Goal: Information Seeking & Learning: Learn about a topic

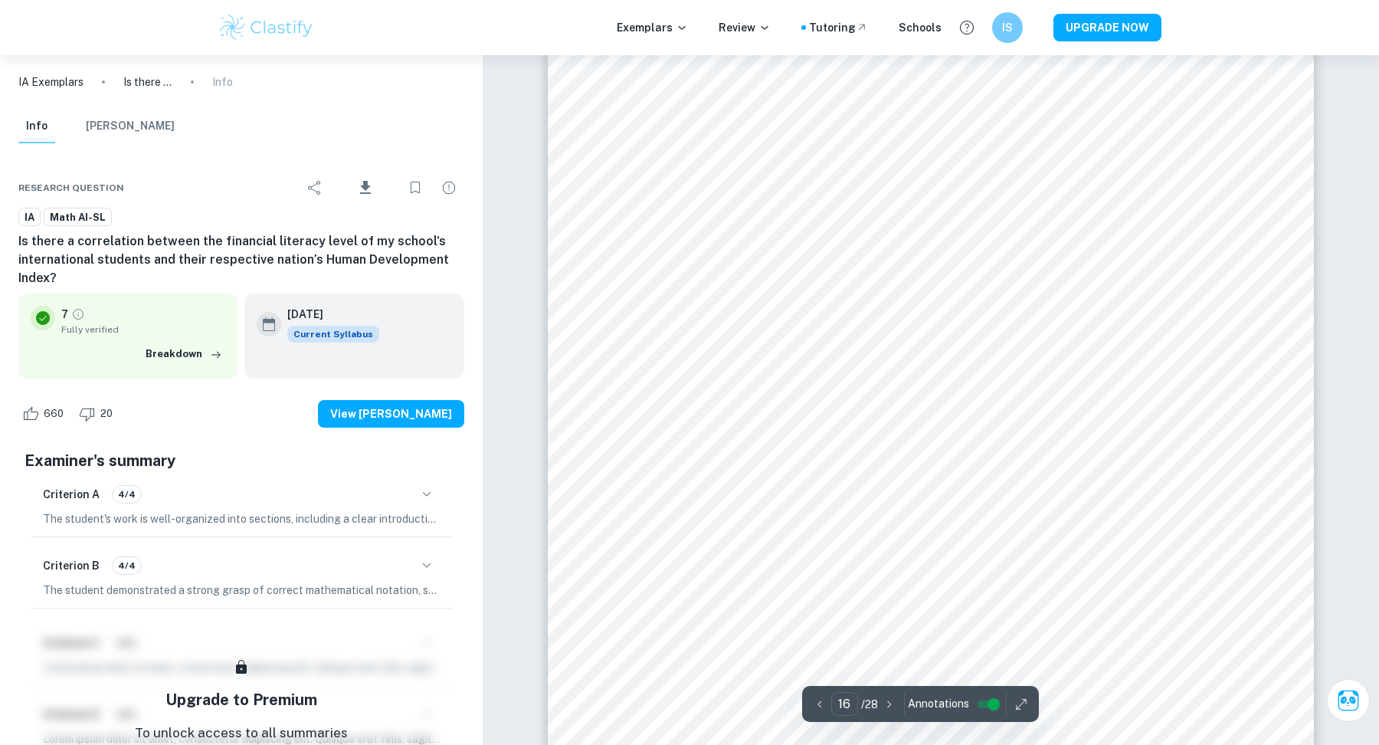
scroll to position [15466, 0]
type input "15"
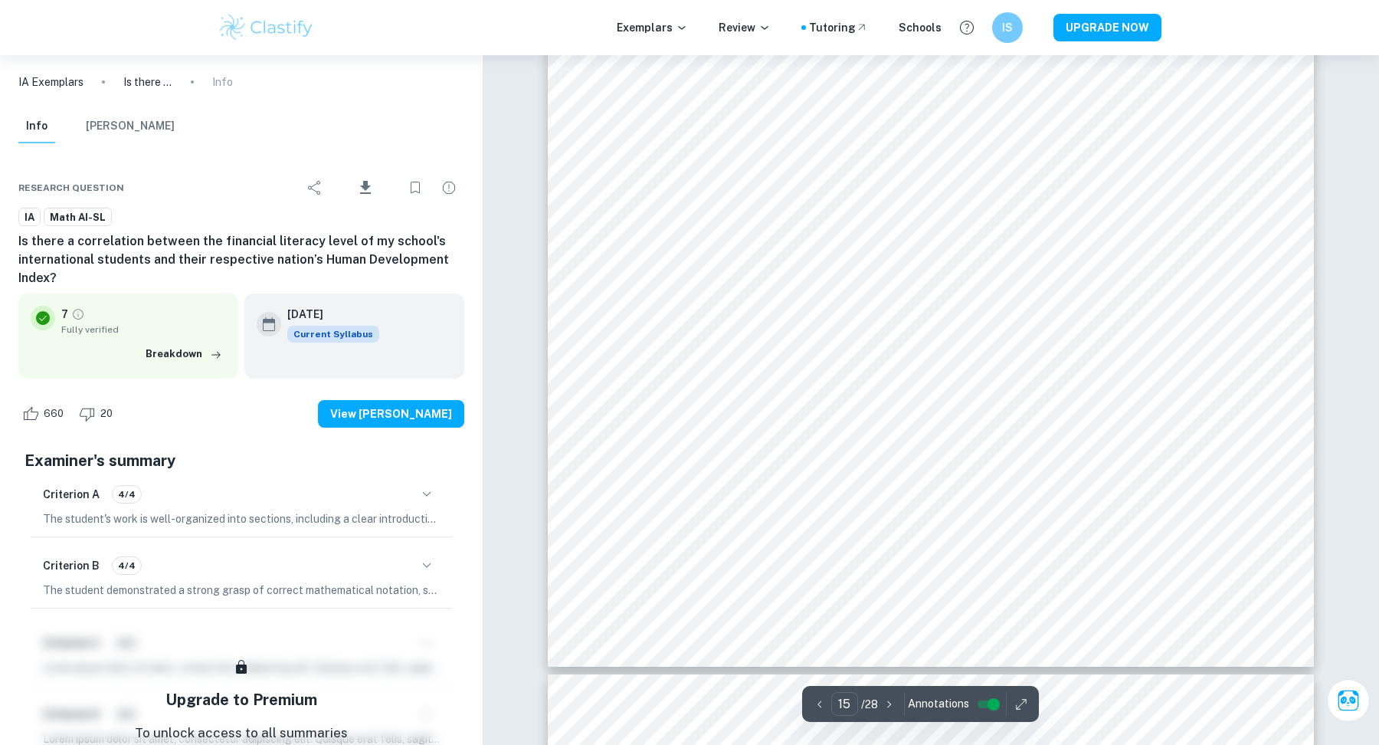
scroll to position [14294, 0]
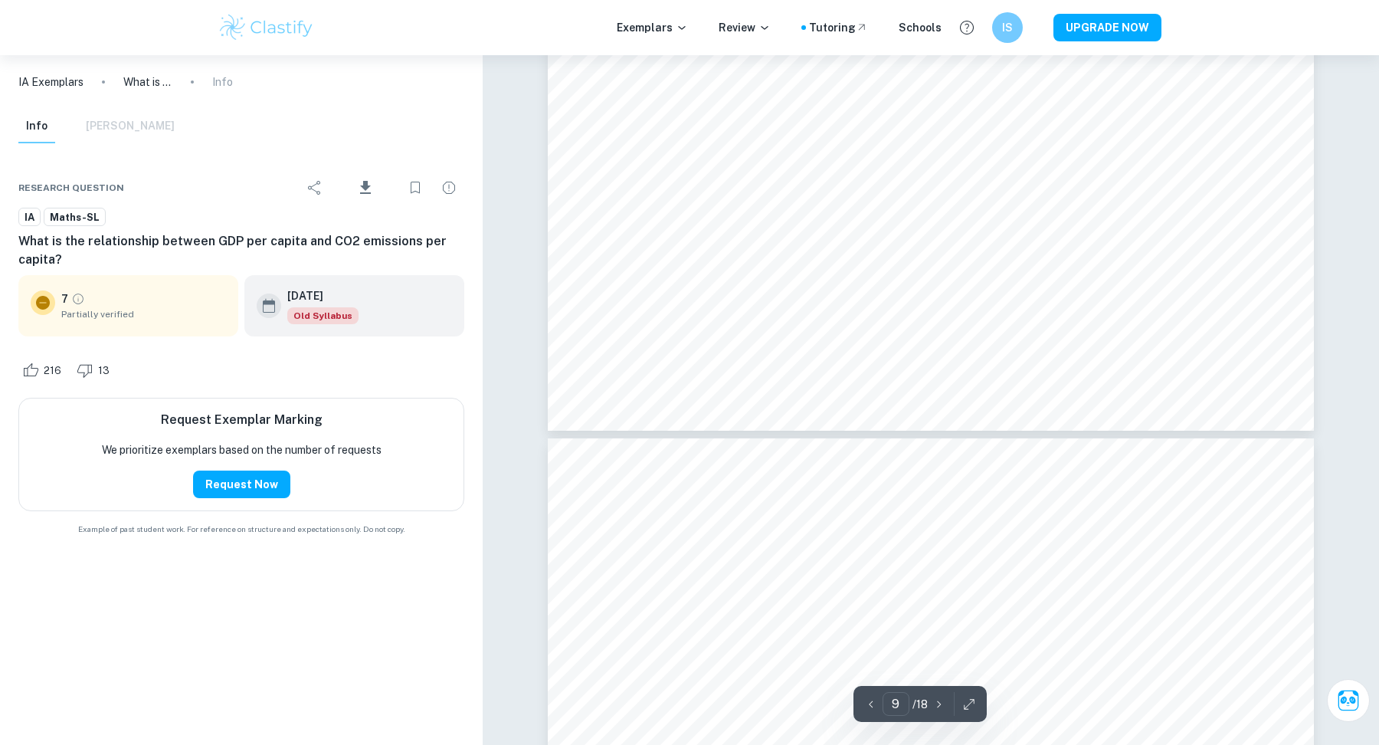
scroll to position [8542, 0]
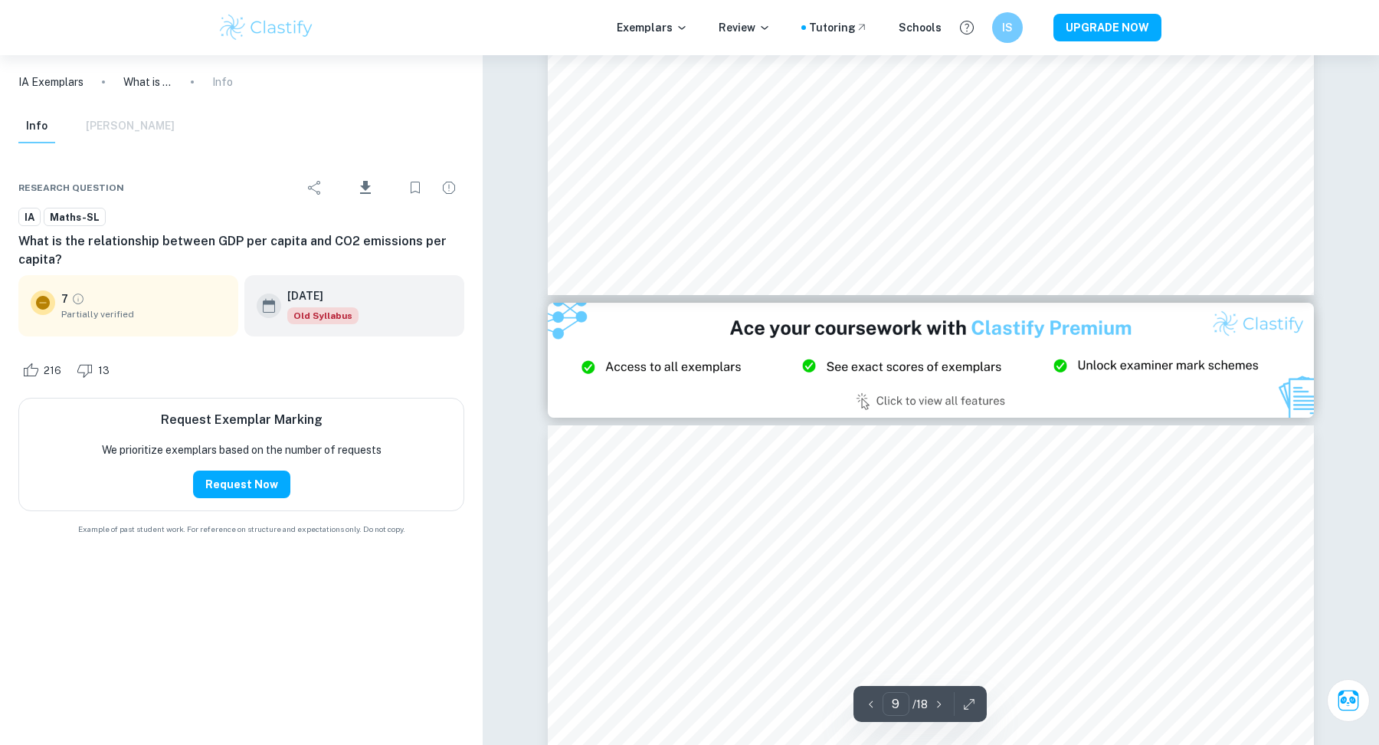
type input "8"
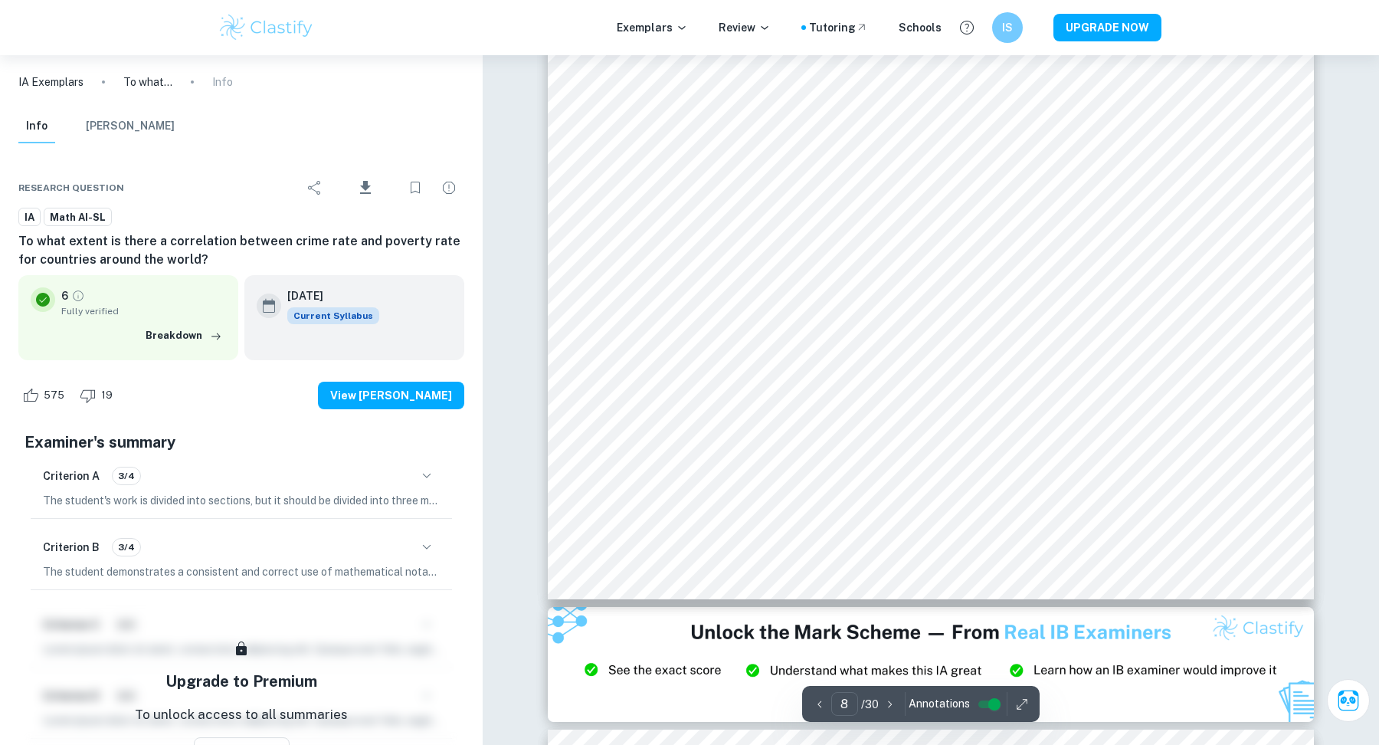
scroll to position [7455, 0]
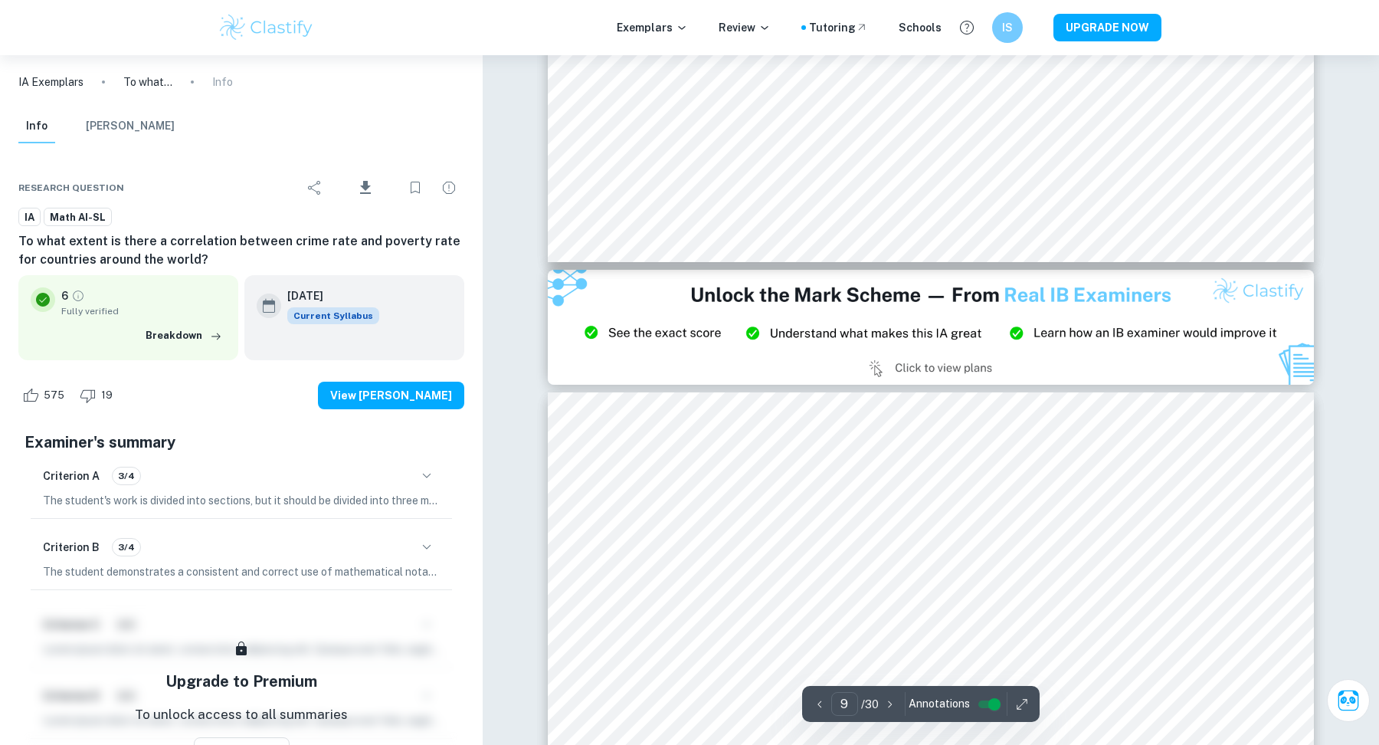
type input "8"
